Goal: Information Seeking & Learning: Understand process/instructions

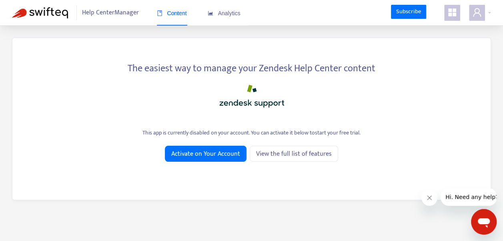
click at [446, 14] on span at bounding box center [452, 13] width 16 height 16
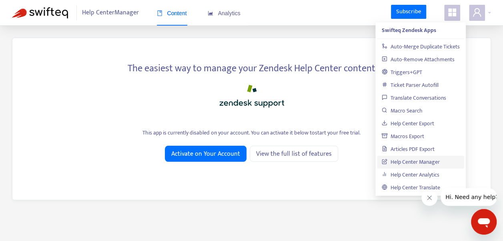
click at [396, 163] on link "Help Center Manager" at bounding box center [411, 161] width 58 height 9
click at [348, 84] on div at bounding box center [251, 94] width 454 height 32
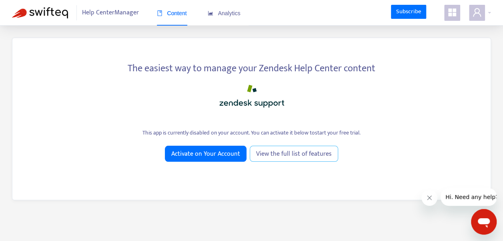
click at [308, 149] on span "View the full list of features" at bounding box center [294, 154] width 76 height 10
click at [332, 50] on div "The easiest way to manage your Zendesk Help Center content This app is currentl…" at bounding box center [251, 119] width 479 height 163
click at [449, 10] on icon "appstore" at bounding box center [452, 12] width 8 height 8
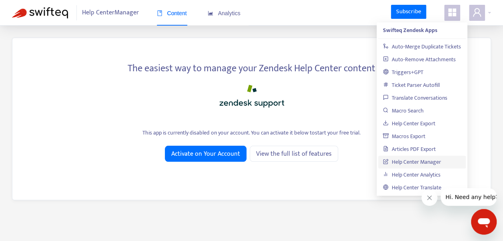
click at [419, 164] on link "Help Center Manager" at bounding box center [412, 161] width 58 height 9
click at [399, 167] on link "Help Center Manager" at bounding box center [411, 161] width 58 height 9
click at [397, 163] on link "Help Center Manager" at bounding box center [411, 161] width 58 height 9
click at [340, 103] on div at bounding box center [251, 94] width 454 height 32
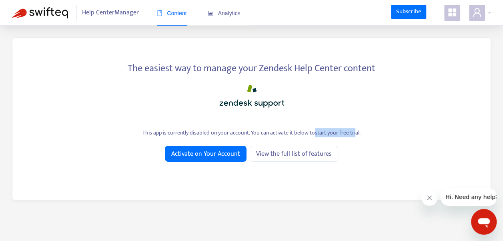
drag, startPoint x: 322, startPoint y: 135, endPoint x: 355, endPoint y: 137, distance: 32.9
click at [355, 137] on div "The easiest way to manage your Zendesk Help Center content This app is currentl…" at bounding box center [251, 119] width 479 height 163
click at [482, 18] on span at bounding box center [477, 13] width 16 height 16
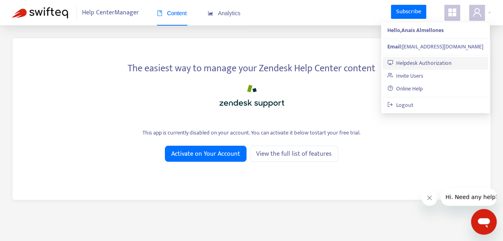
click at [437, 63] on link "Helpdesk Authorization" at bounding box center [420, 62] width 64 height 9
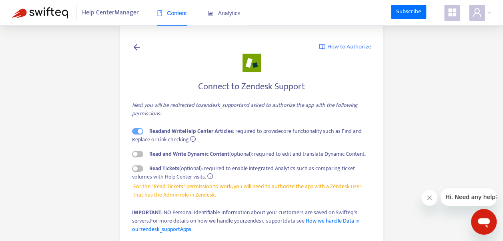
click at [450, 18] on span at bounding box center [452, 13] width 16 height 16
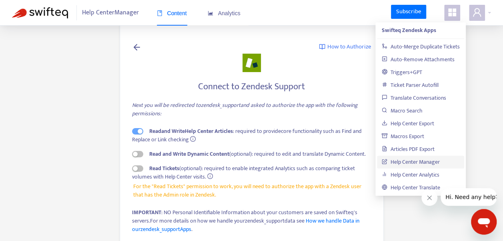
click at [484, 98] on main "**********" at bounding box center [251, 188] width 503 height 376
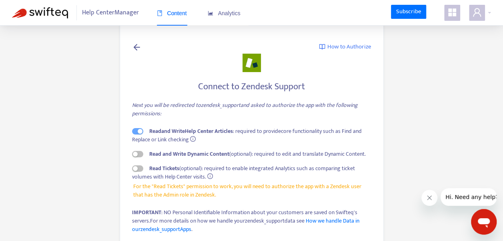
click at [92, 91] on main "**********" at bounding box center [251, 188] width 503 height 376
